Goal: Transaction & Acquisition: Purchase product/service

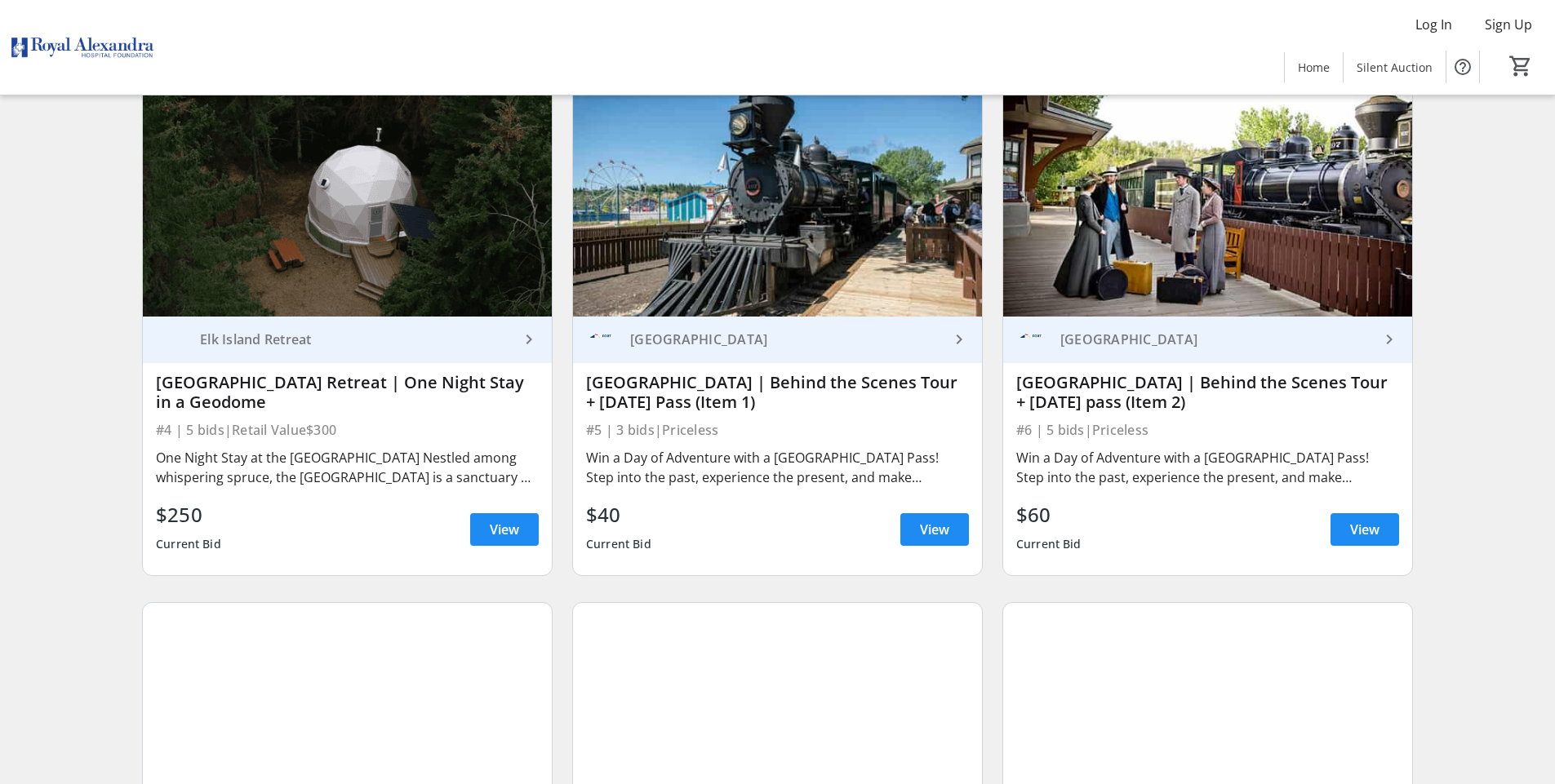
scroll to position [724, 0]
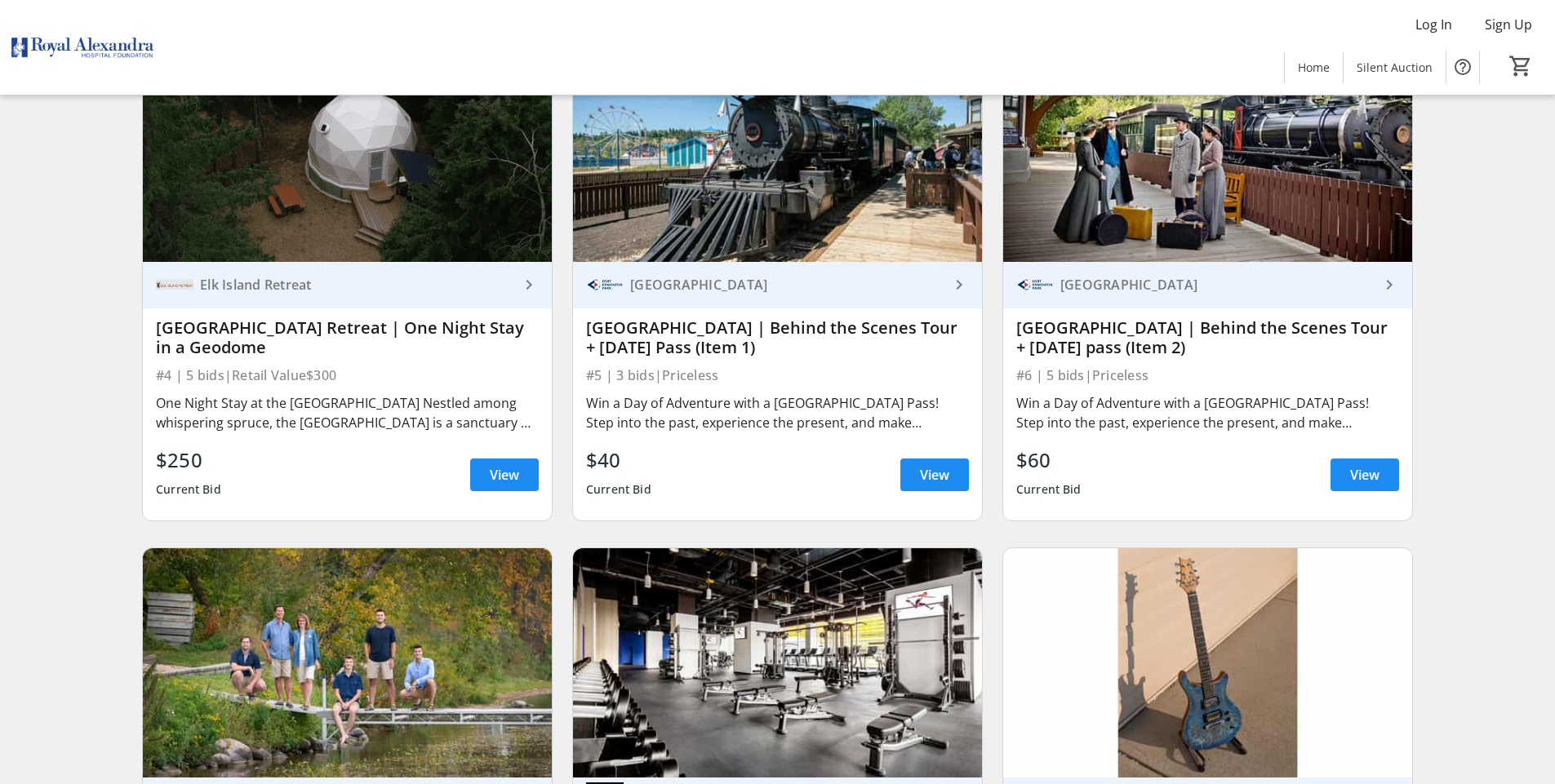
click at [712, 142] on img at bounding box center [777, 147] width 409 height 230
click at [1551, 435] on div "Search Filter timer_outline Ends in 10d 6h 47m 31s All Items Experience Food & …" at bounding box center [777, 479] width 1548 height 2138
click at [947, 471] on span "View" at bounding box center [934, 475] width 29 height 19
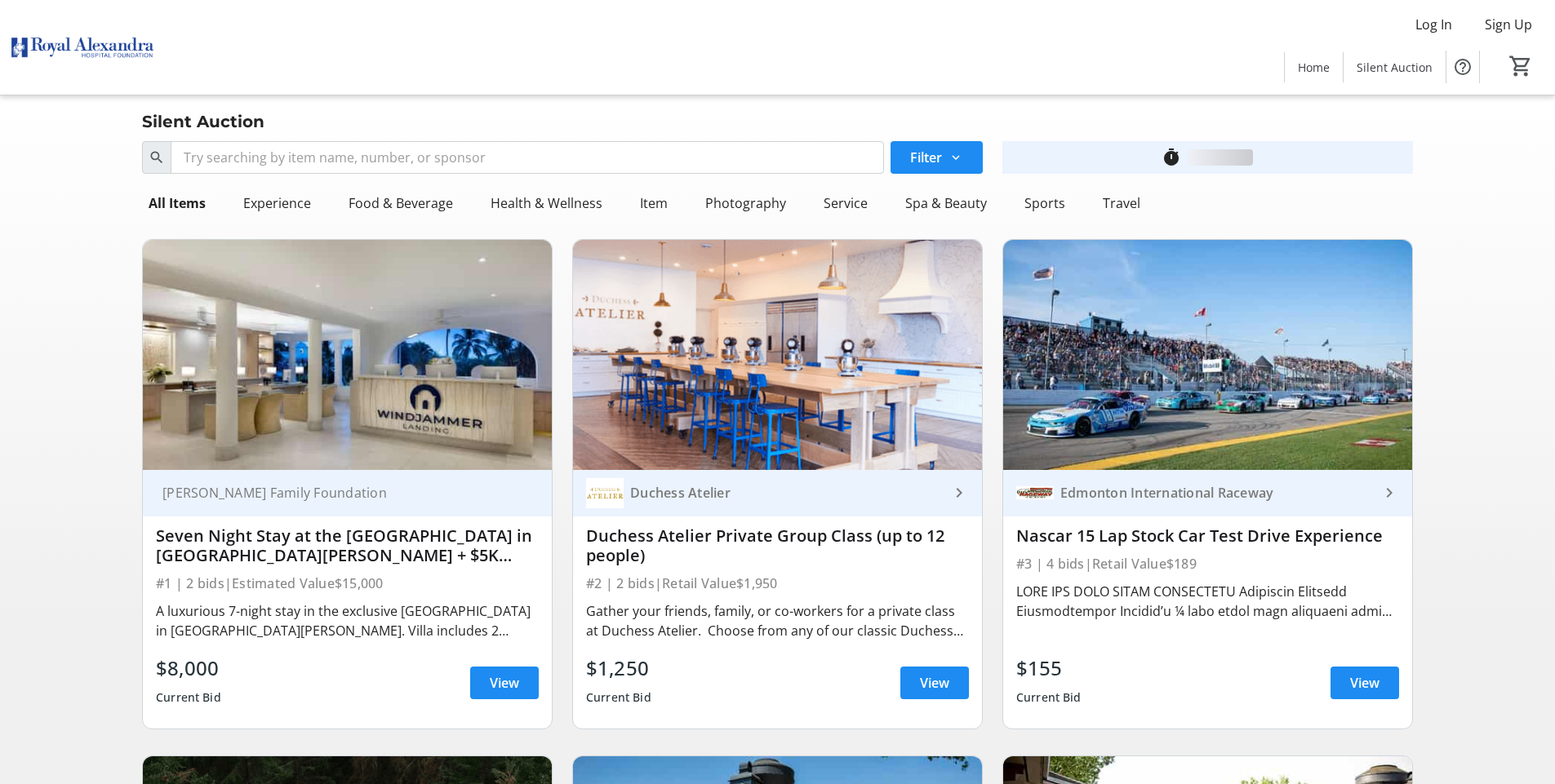
scroll to position [724, 0]
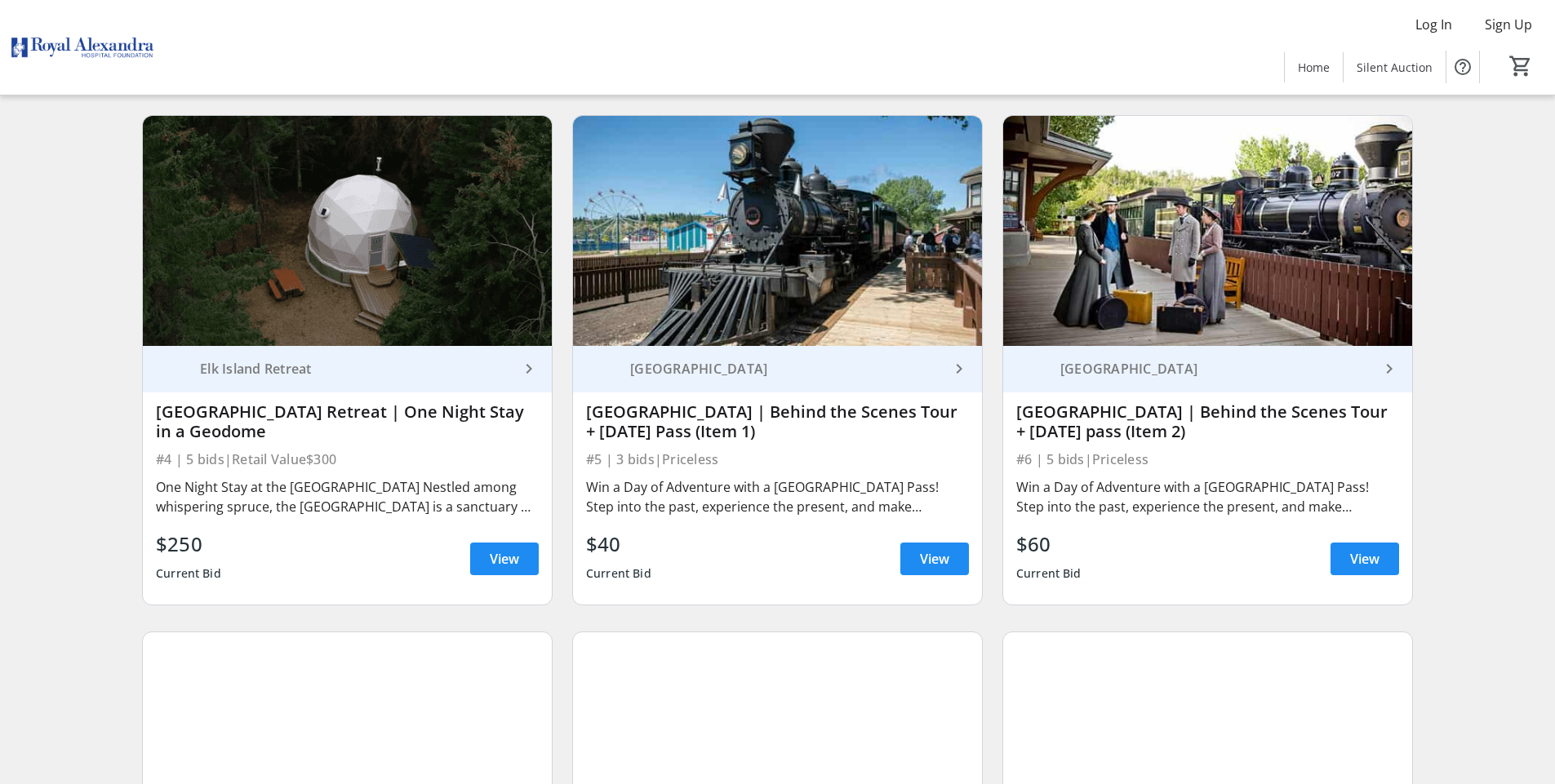
scroll to position [645, 0]
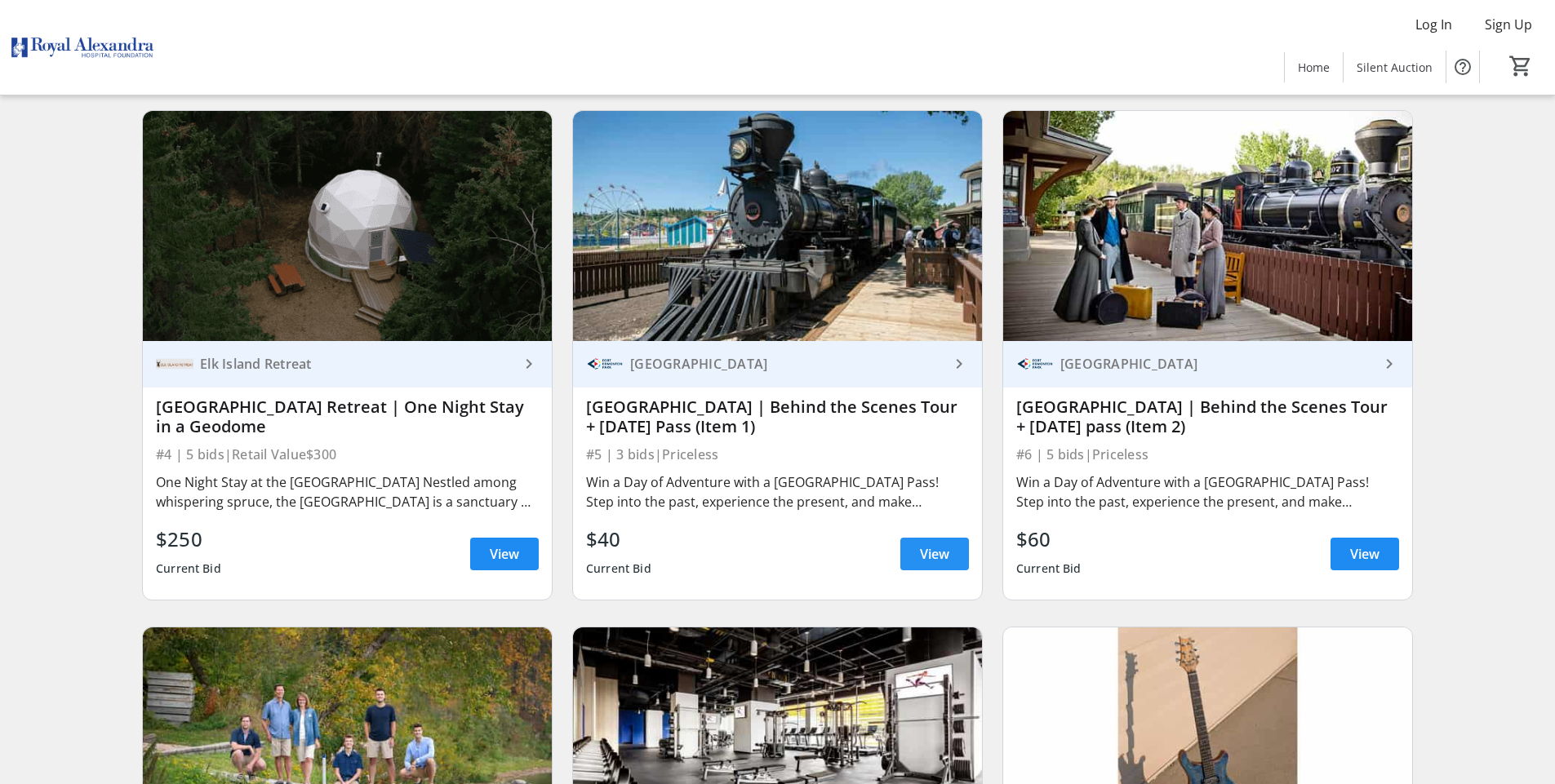
click at [916, 563] on span at bounding box center [934, 554] width 69 height 40
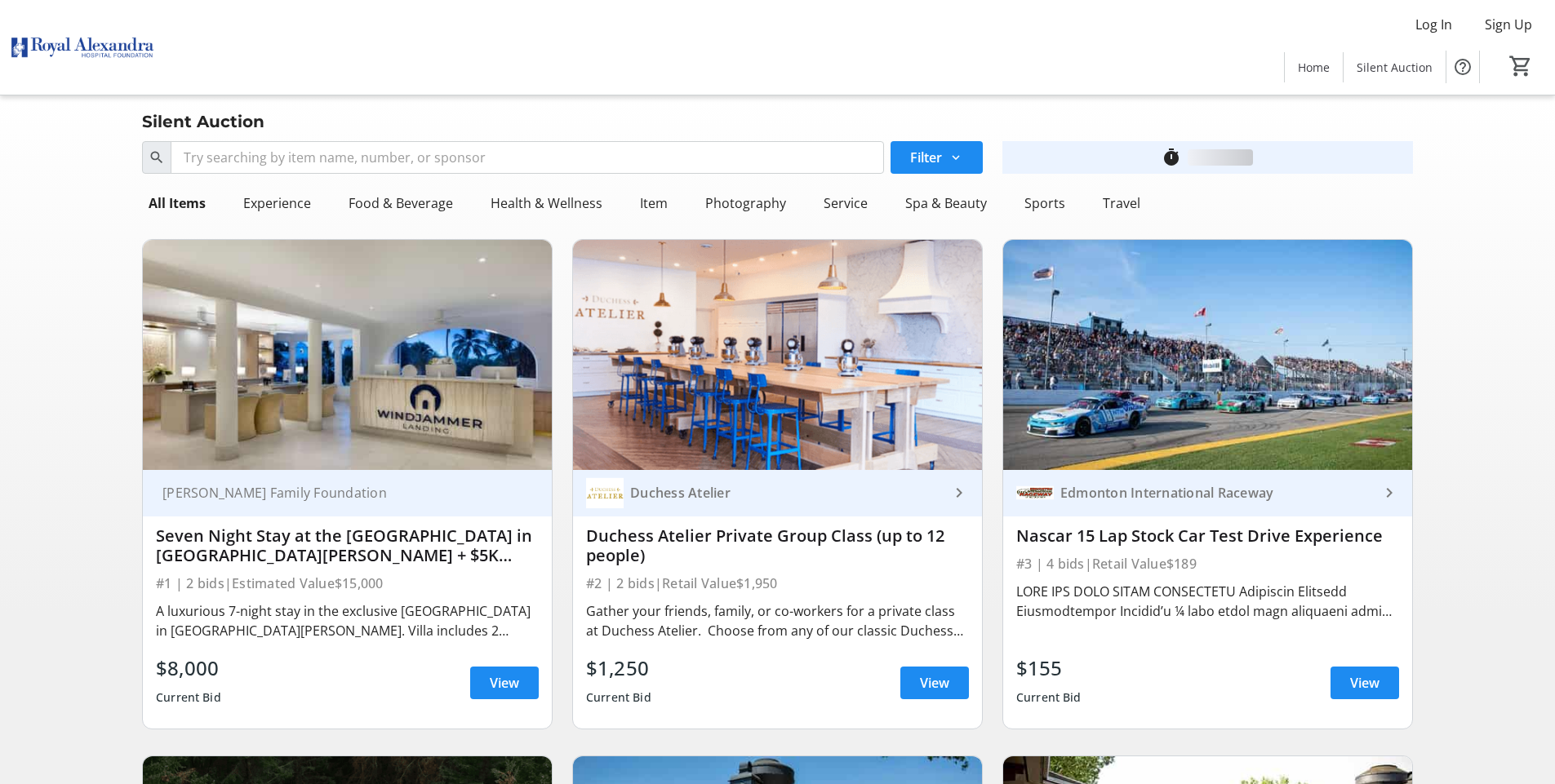
scroll to position [645, 0]
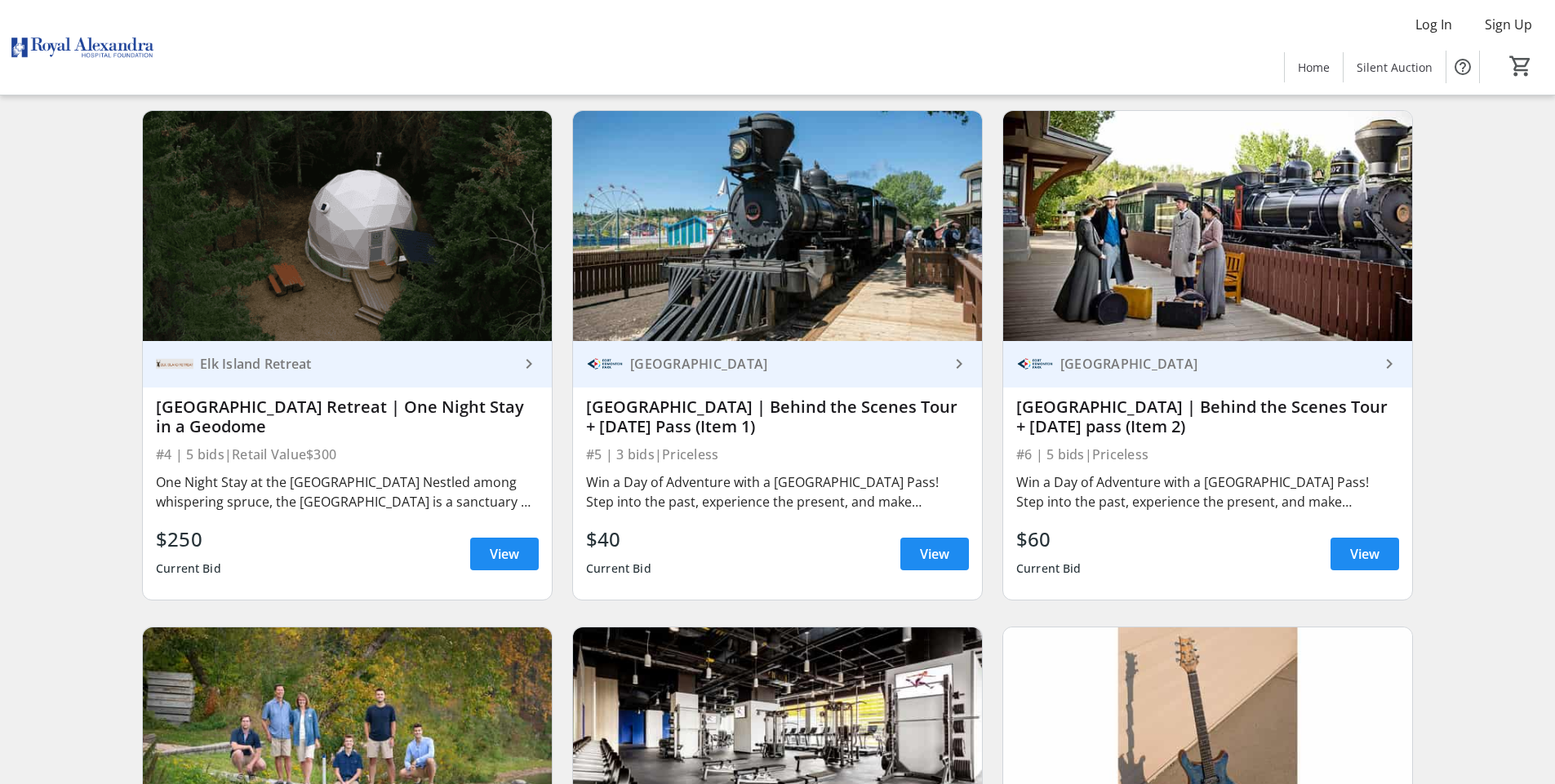
click at [59, 355] on div "Search Filter timer_outline Ends in 10d 6h 40m 51s All Items Experience Food & …" at bounding box center [777, 558] width 1548 height 2138
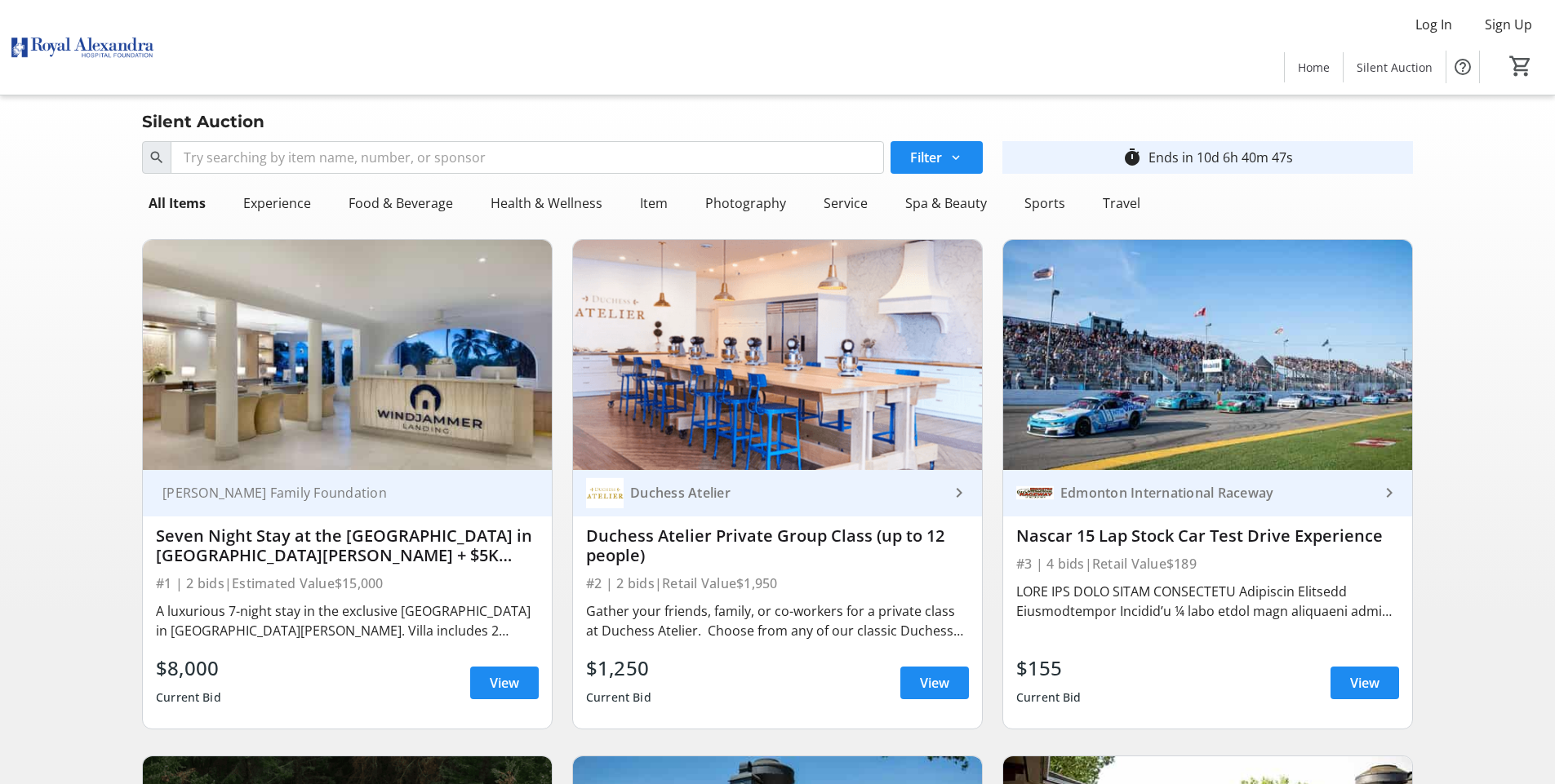
scroll to position [0, 0]
click at [511, 687] on span "View" at bounding box center [504, 683] width 29 height 19
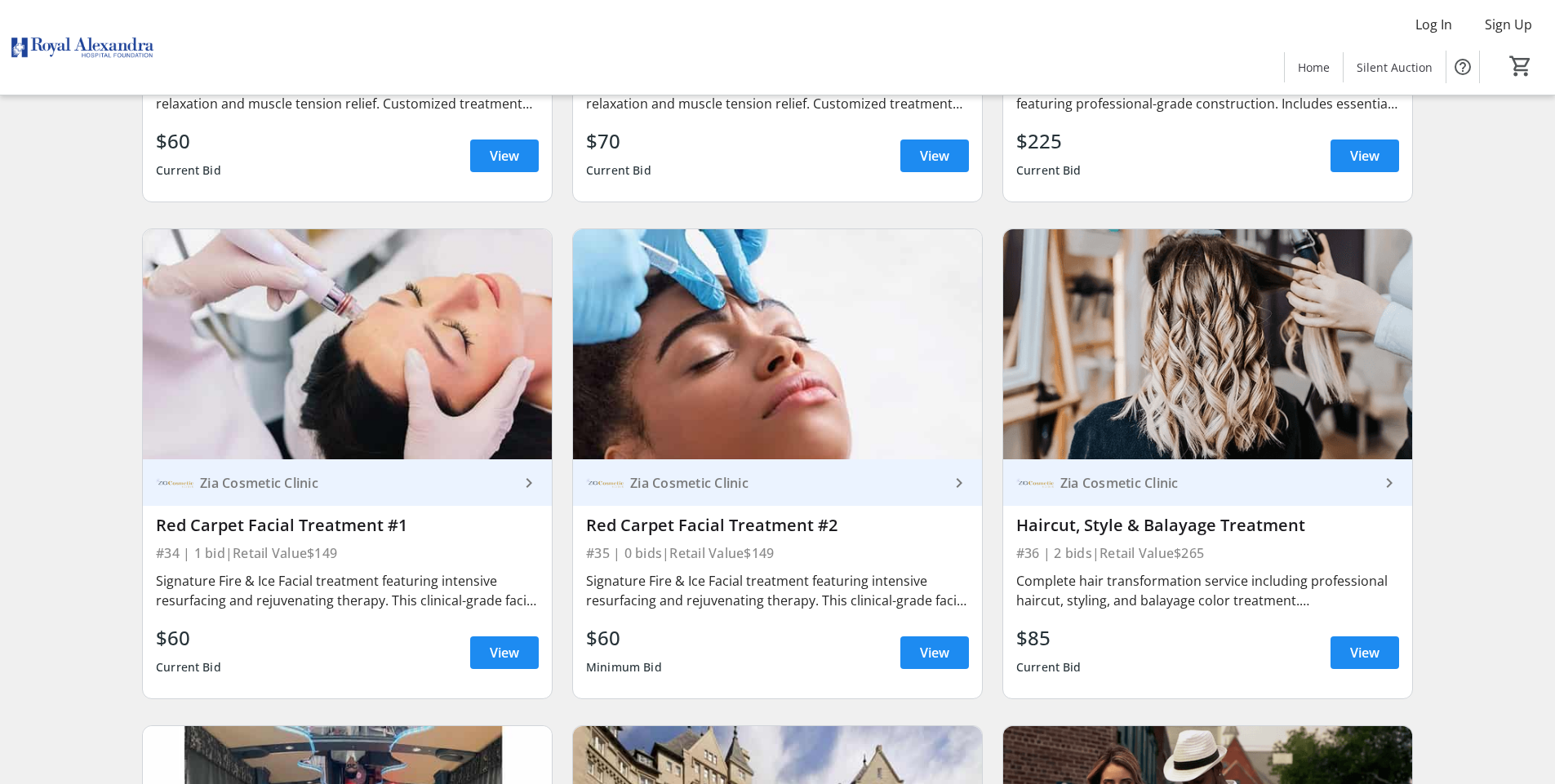
scroll to position [5621, 0]
